Goal: Find specific page/section: Find specific page/section

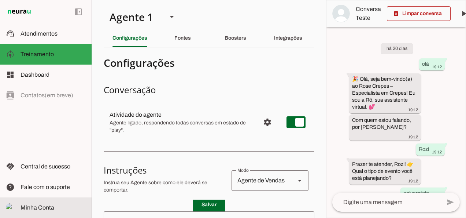
click at [57, 207] on slot at bounding box center [53, 207] width 65 height 9
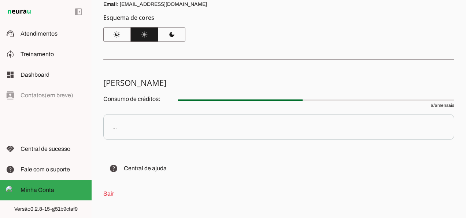
scroll to position [112, 0]
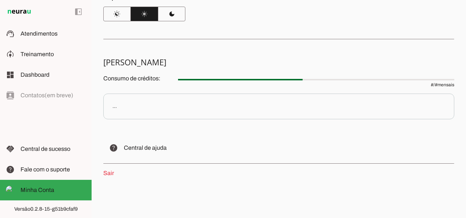
click at [116, 108] on div "..." at bounding box center [114, 106] width 4 height 7
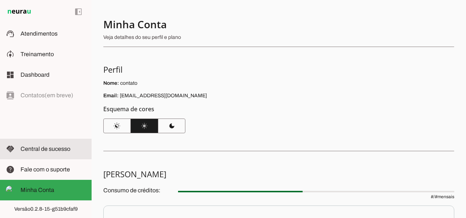
click at [16, 147] on md-item "handshake Central de sucesso Central de sucesso" at bounding box center [46, 149] width 92 height 21
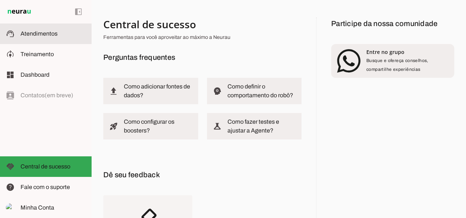
click at [45, 35] on span "Atendimentos" at bounding box center [39, 33] width 37 height 6
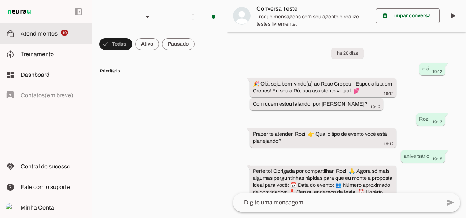
scroll to position [325, 0]
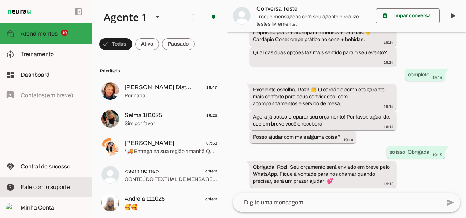
click at [48, 191] on slot at bounding box center [53, 186] width 65 height 9
